Goal: Navigation & Orientation: Find specific page/section

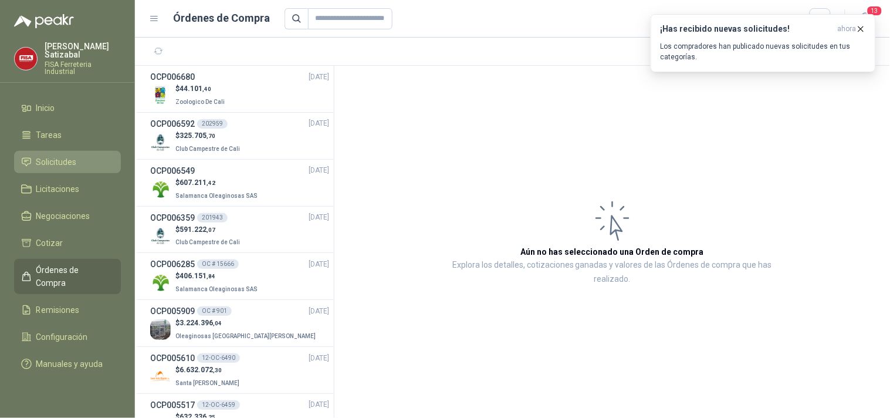
click at [62, 155] on span "Solicitudes" at bounding box center [56, 161] width 40 height 13
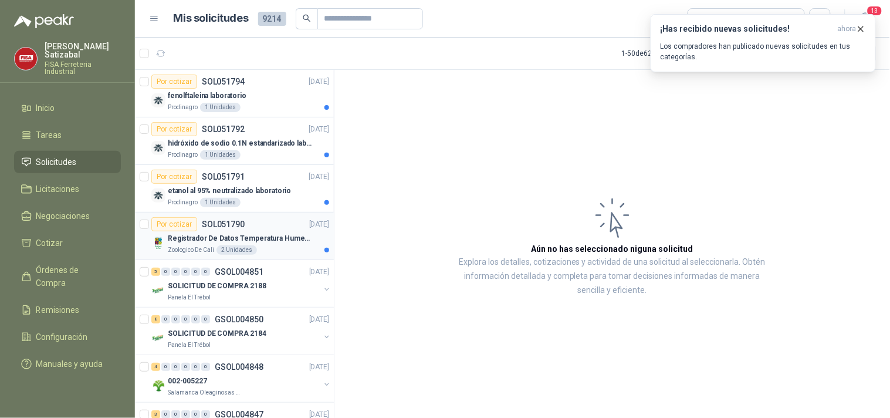
click at [265, 226] on div "Por cotizar SOL051790 12/08/25" at bounding box center [240, 224] width 178 height 14
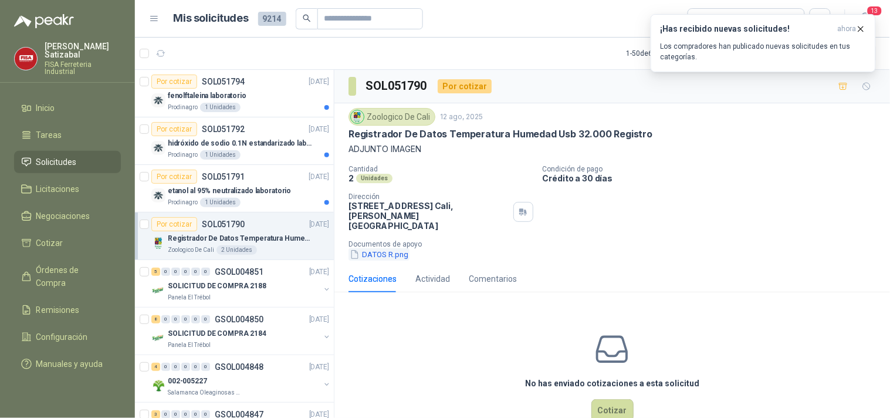
click at [377, 248] on button "DATOS R.png" at bounding box center [378, 254] width 61 height 12
click at [229, 194] on p "etanol al 95% neutralizado laboratorio" at bounding box center [229, 190] width 123 height 11
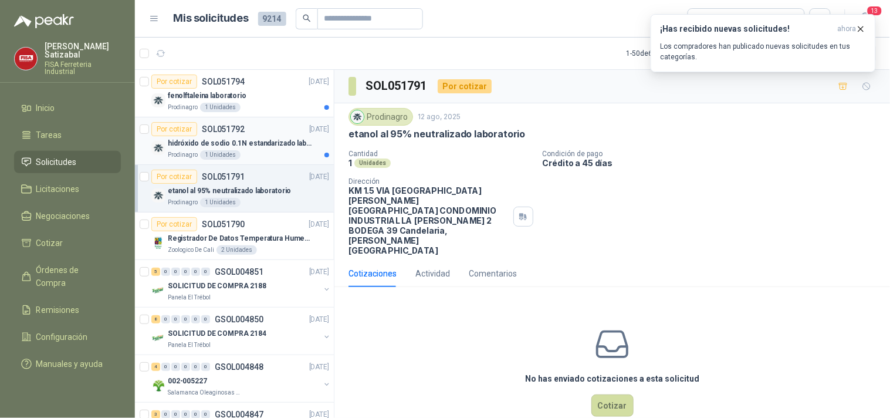
click at [262, 145] on p "hidróxido de sodio 0.1N estandarizado laboratorio" at bounding box center [241, 143] width 146 height 11
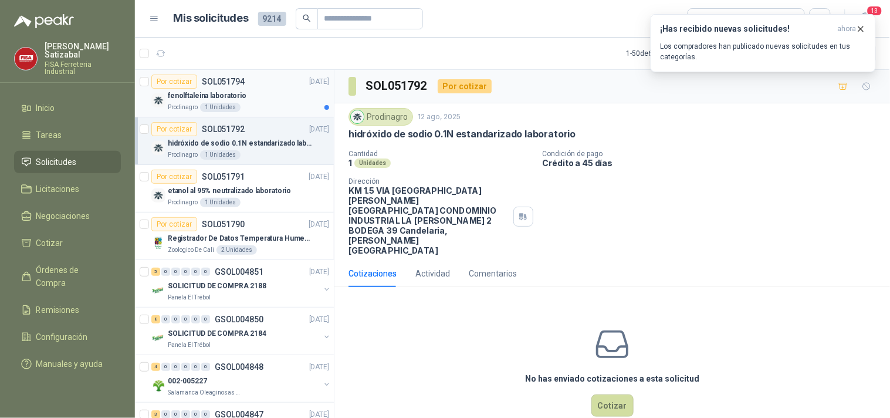
click at [270, 88] on div "Por cotizar SOL051794 12/08/25" at bounding box center [240, 81] width 178 height 14
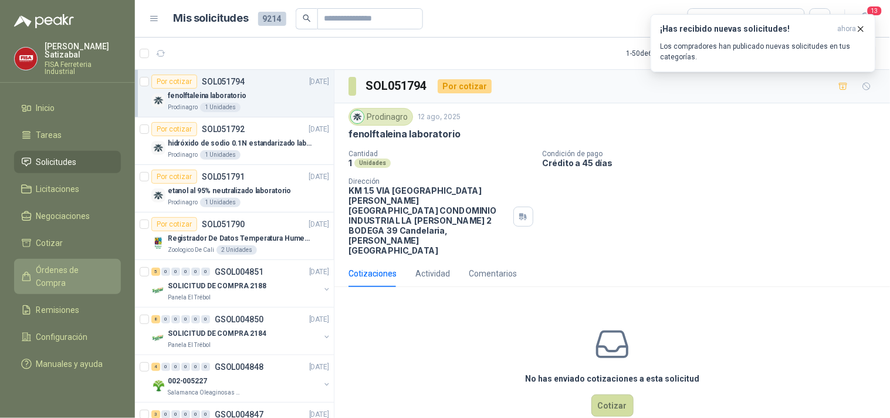
click at [74, 263] on span "Órdenes de Compra" at bounding box center [72, 276] width 73 height 26
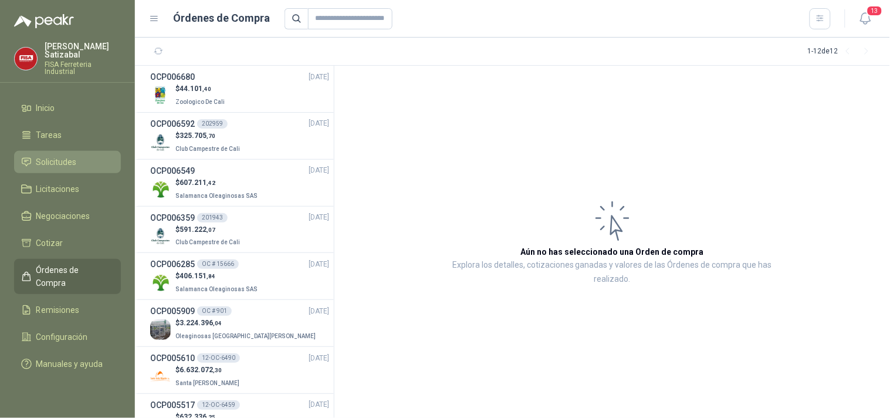
click at [61, 155] on span "Solicitudes" at bounding box center [56, 161] width 40 height 13
